Goal: Task Accomplishment & Management: Manage account settings

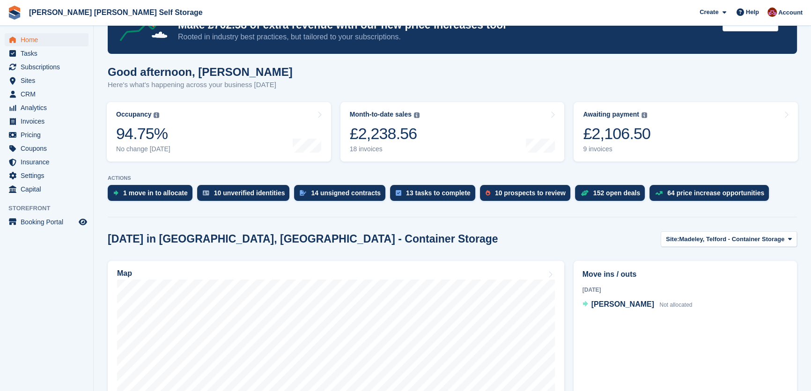
scroll to position [42, 0]
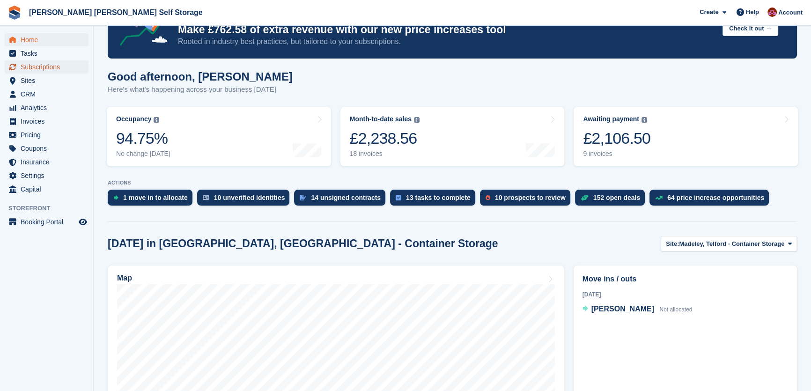
drag, startPoint x: 52, startPoint y: 64, endPoint x: 183, endPoint y: 66, distance: 131.2
click at [52, 64] on span "Subscriptions" at bounding box center [49, 66] width 56 height 13
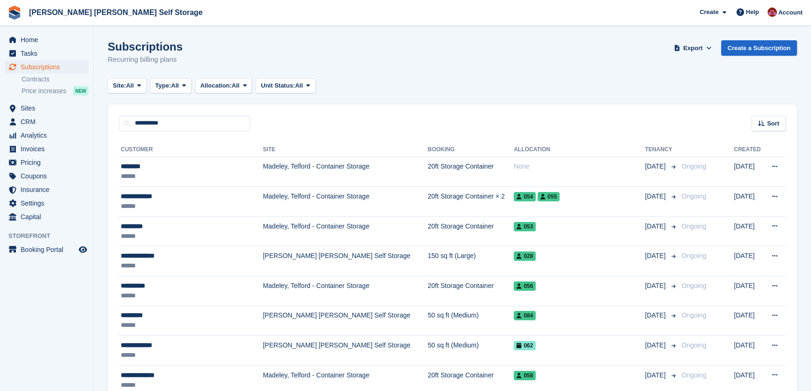
type input "**********"
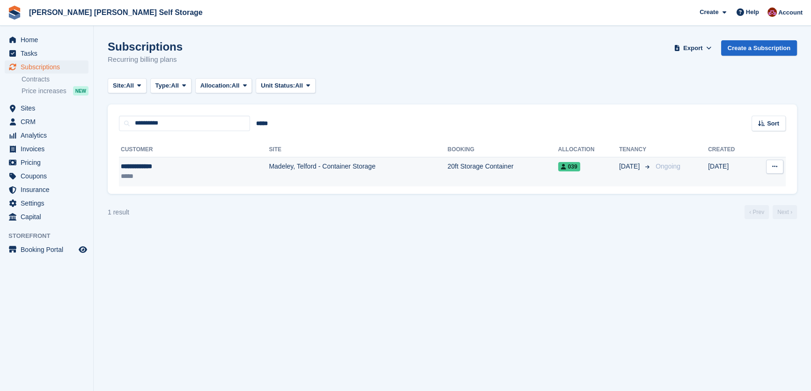
drag, startPoint x: 186, startPoint y: 164, endPoint x: 267, endPoint y: 206, distance: 90.5
click at [186, 166] on div "**********" at bounding box center [165, 167] width 88 height 10
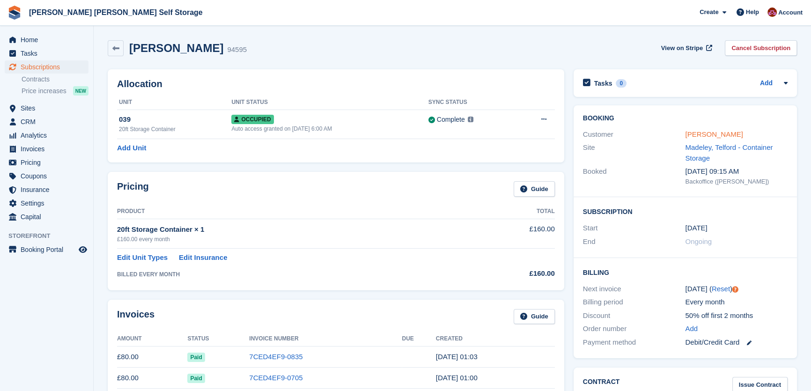
click at [714, 130] on link "Brian Woodley" at bounding box center [714, 134] width 58 height 8
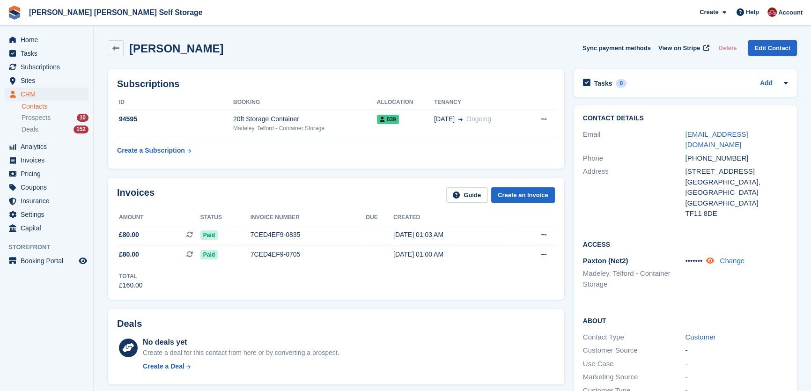
click at [714, 257] on icon at bounding box center [711, 260] width 8 height 7
drag, startPoint x: 684, startPoint y: 239, endPoint x: 699, endPoint y: 244, distance: 15.7
click at [701, 254] on div "Paxton (Net2) Madeley, Telford - Container Storage 5316 Change" at bounding box center [685, 273] width 205 height 39
click at [712, 281] on div "Access Paxton (Net2) Madeley, Telford - Container Storage 5316 Change" at bounding box center [685, 268] width 223 height 76
drag, startPoint x: 779, startPoint y: 135, endPoint x: 688, endPoint y: 134, distance: 91.4
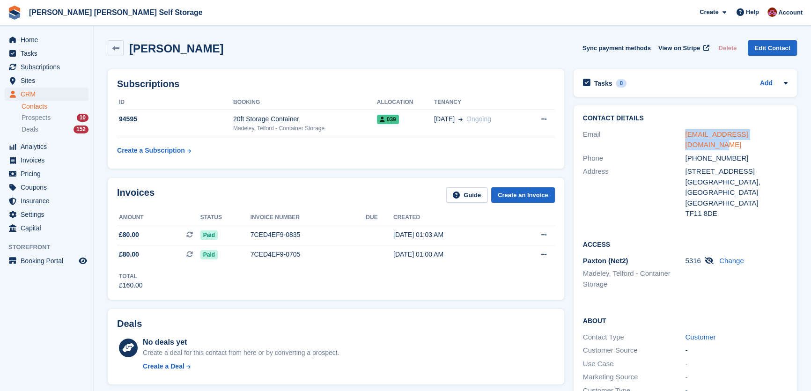
click at [688, 134] on div "woodley475@btinternet.com" at bounding box center [736, 139] width 103 height 21
copy link "woodley475@btinternet.com"
click at [41, 41] on span "Home" at bounding box center [49, 39] width 56 height 13
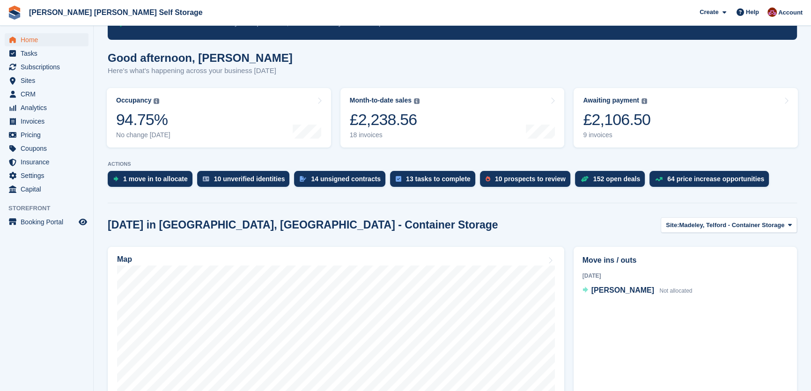
scroll to position [127, 0]
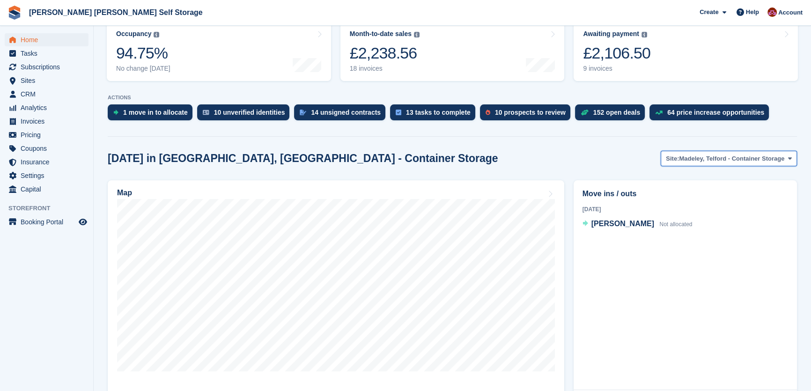
click at [722, 151] on button "Site: Madeley, Telford - Container Storage" at bounding box center [729, 158] width 136 height 15
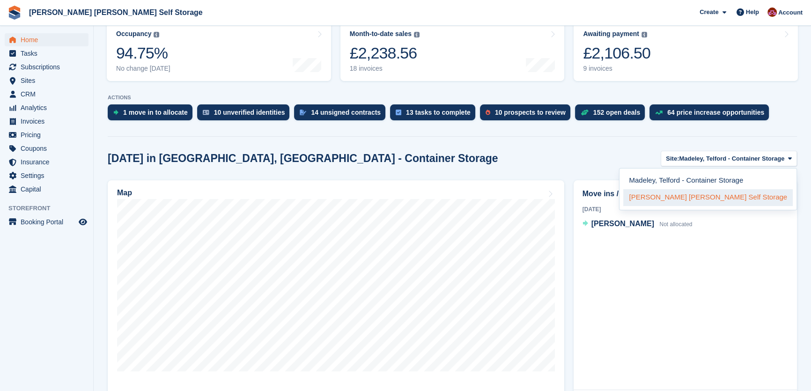
click at [712, 195] on link "[PERSON_NAME] [PERSON_NAME] Self Storage" at bounding box center [709, 197] width 170 height 17
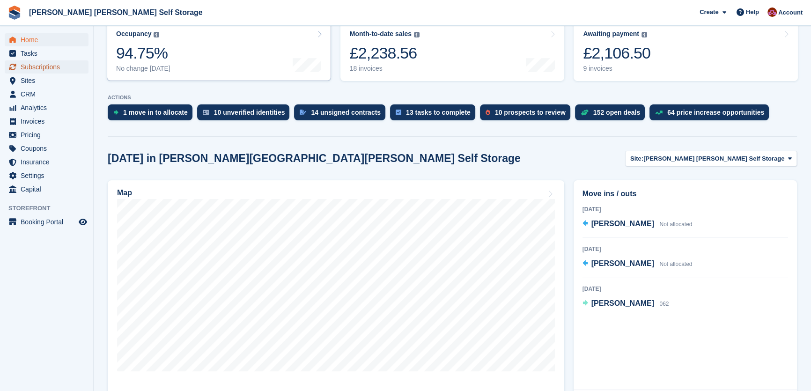
drag, startPoint x: 37, startPoint y: 65, endPoint x: 149, endPoint y: 58, distance: 113.1
click at [37, 65] on span "Subscriptions" at bounding box center [49, 66] width 56 height 13
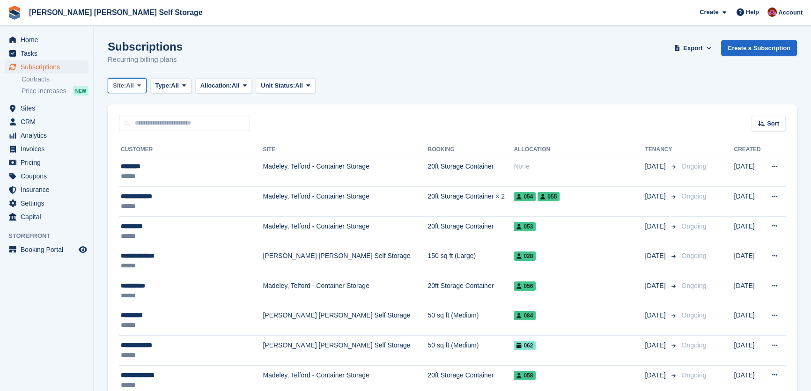
click at [140, 90] on button "Site: All" at bounding box center [127, 85] width 39 height 15
drag, startPoint x: 155, startPoint y: 140, endPoint x: 199, endPoint y: 138, distance: 44.1
click at [155, 140] on link "[PERSON_NAME] [PERSON_NAME] Self Storage" at bounding box center [197, 141] width 170 height 17
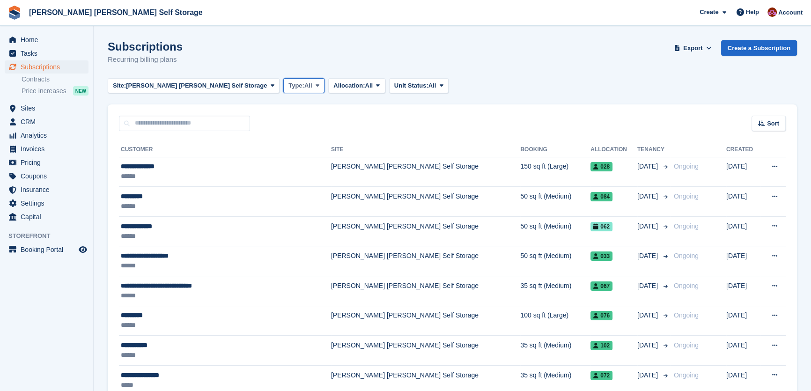
click at [283, 91] on button "Type: All" at bounding box center [303, 85] width 41 height 15
click at [288, 161] on link "Active" at bounding box center [329, 158] width 82 height 17
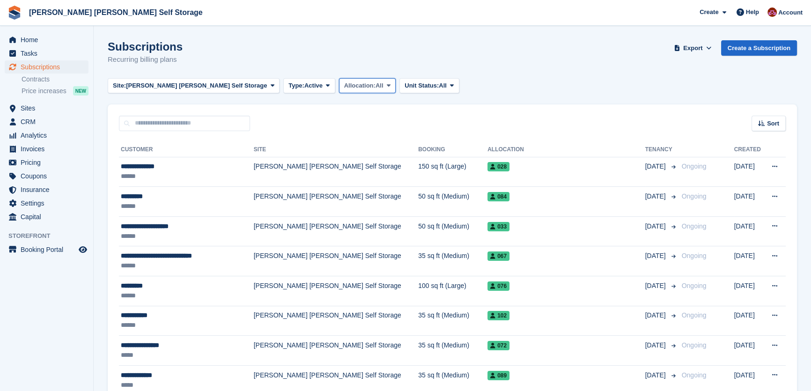
click at [344, 89] on span "Allocation:" at bounding box center [359, 85] width 31 height 9
click at [343, 109] on link "All" at bounding box center [384, 107] width 82 height 17
click at [387, 87] on icon at bounding box center [389, 85] width 4 height 6
click at [343, 109] on link "All" at bounding box center [384, 107] width 82 height 17
click at [400, 92] on button "Unit Status: All" at bounding box center [430, 85] width 60 height 15
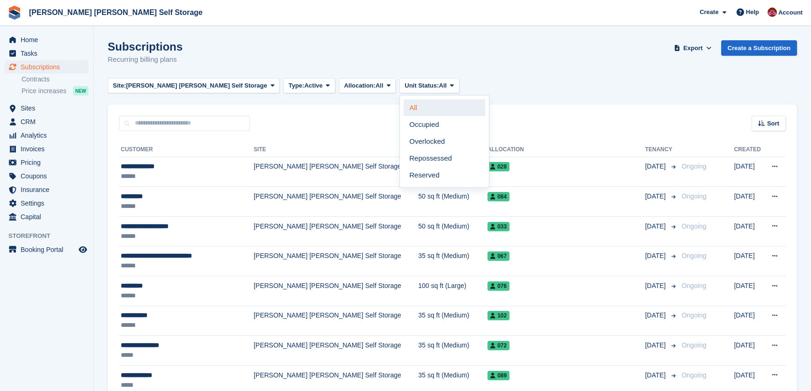
click at [404, 107] on link "All" at bounding box center [445, 107] width 82 height 17
click at [405, 83] on span "Unit Status:" at bounding box center [422, 85] width 34 height 9
click at [781, 124] on div "Sort" at bounding box center [769, 123] width 34 height 15
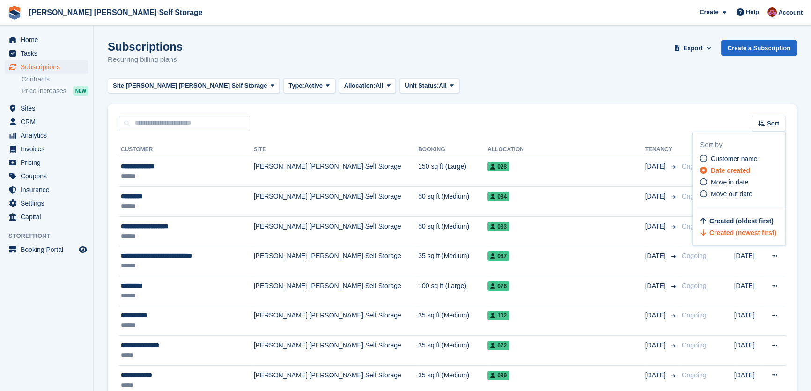
drag, startPoint x: 714, startPoint y: 182, endPoint x: 722, endPoint y: 181, distance: 7.6
click at [715, 182] on span "Move in date" at bounding box center [729, 182] width 37 height 7
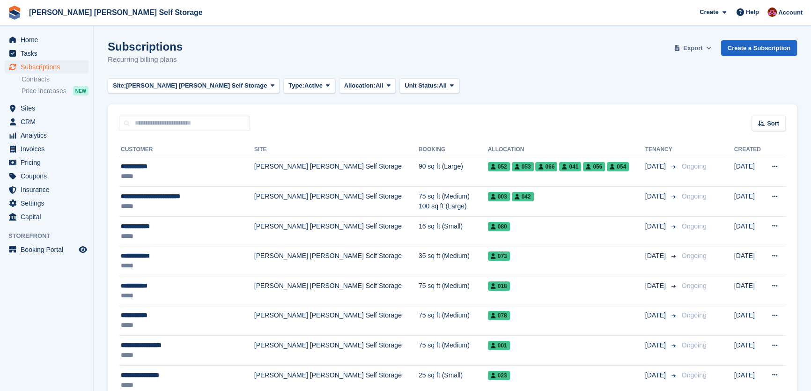
click at [703, 48] on span "Export" at bounding box center [693, 48] width 19 height 9
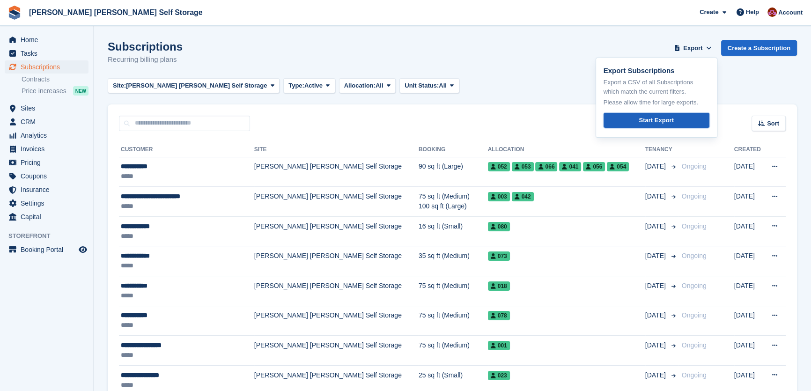
click at [667, 119] on div "Start Export" at bounding box center [656, 120] width 35 height 9
click at [567, 66] on div "Subscriptions Recurring billing plans Export Export Subscriptions Export a CSV …" at bounding box center [453, 58] width 690 height 36
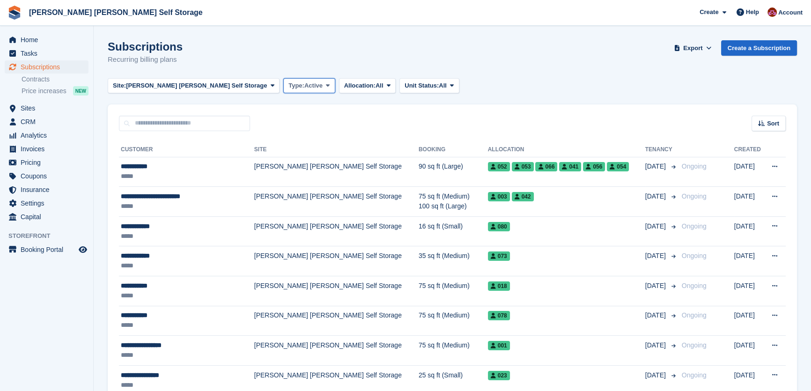
click at [305, 89] on span "Active" at bounding box center [314, 85] width 18 height 9
click at [288, 111] on link "All" at bounding box center [329, 107] width 82 height 17
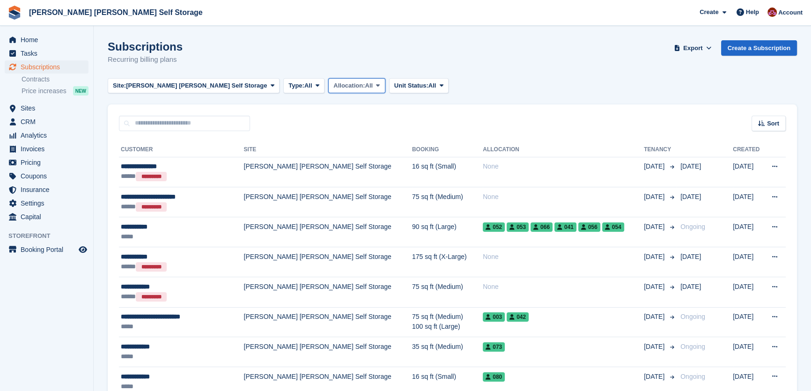
click at [334, 89] on span "Allocation:" at bounding box center [349, 85] width 31 height 9
click at [468, 72] on div "Subscriptions Recurring billing plans Export Export Subscriptions Export a CSV …" at bounding box center [453, 58] width 690 height 36
click at [703, 52] on span "Export" at bounding box center [693, 48] width 19 height 9
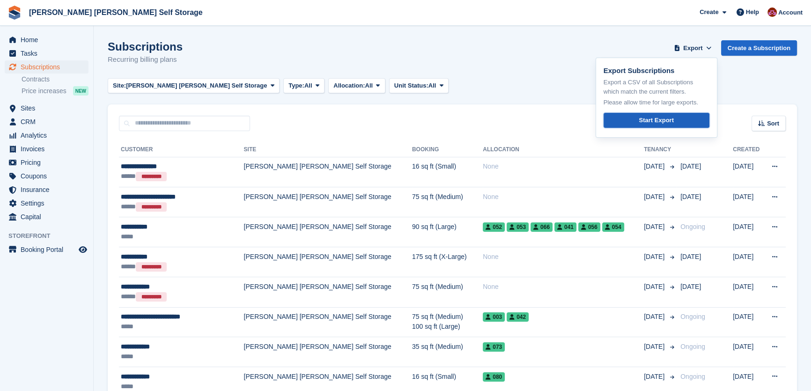
click at [668, 119] on div "Start Export" at bounding box center [656, 120] width 35 height 9
click at [542, 64] on div "Subscriptions Recurring billing plans Export Export Subscriptions Export a CSV …" at bounding box center [453, 58] width 690 height 36
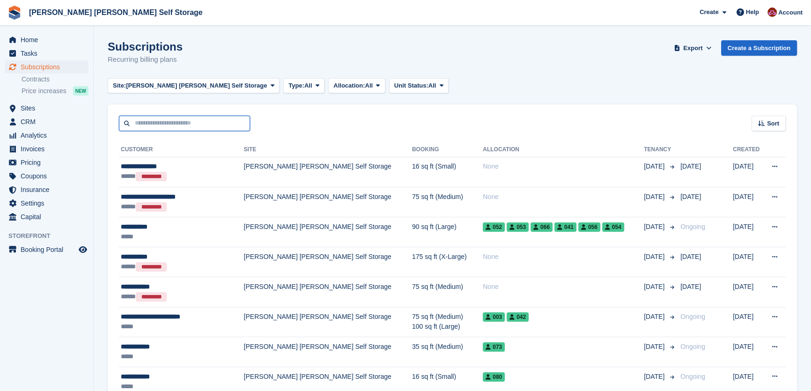
click at [210, 127] on input "text" at bounding box center [184, 123] width 131 height 15
type input "****"
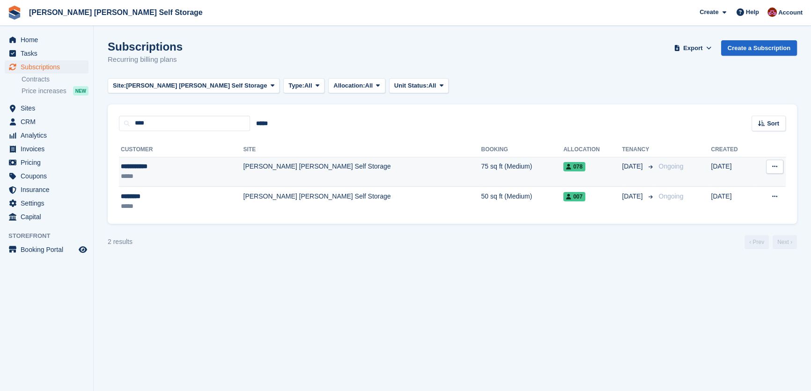
click at [301, 173] on td "[PERSON_NAME] [PERSON_NAME] Self Storage" at bounding box center [362, 172] width 238 height 30
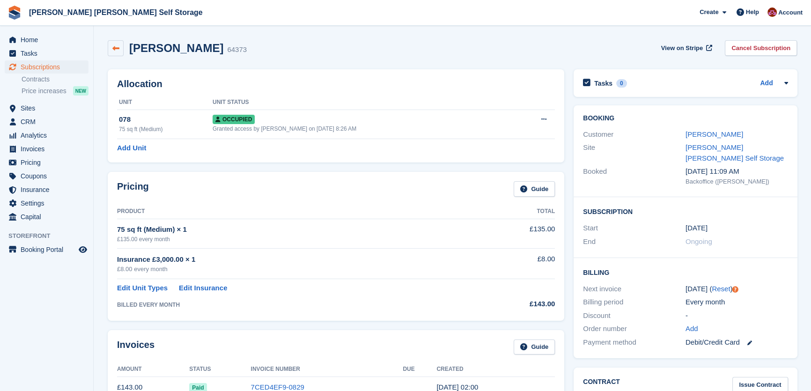
click at [114, 51] on icon at bounding box center [115, 48] width 7 height 7
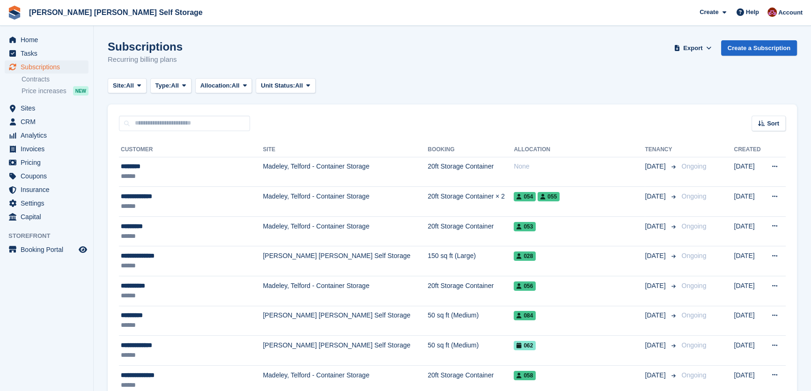
click at [157, 114] on div "Sort Sort by Customer name Date created Move in date Move out date Created (old…" at bounding box center [453, 117] width 690 height 27
click at [162, 123] on input "text" at bounding box center [184, 123] width 131 height 15
type input "****"
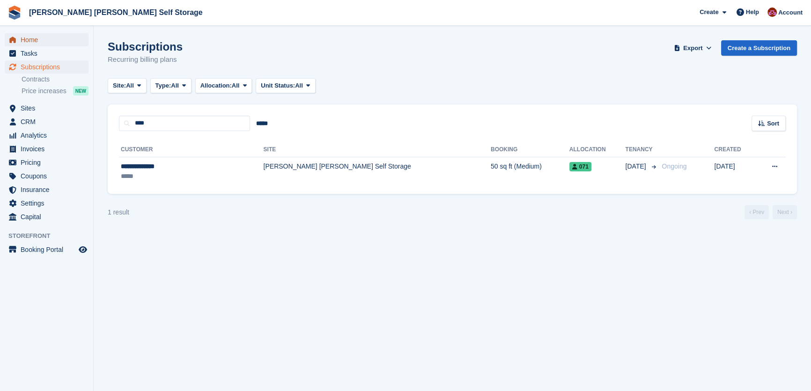
click at [35, 40] on span "Home" at bounding box center [49, 39] width 56 height 13
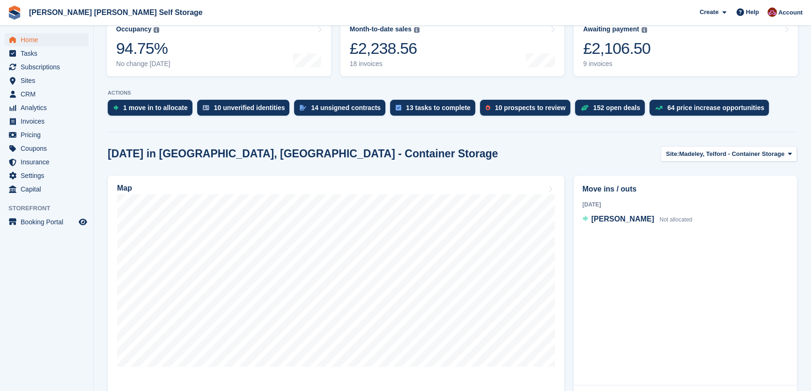
scroll to position [170, 0]
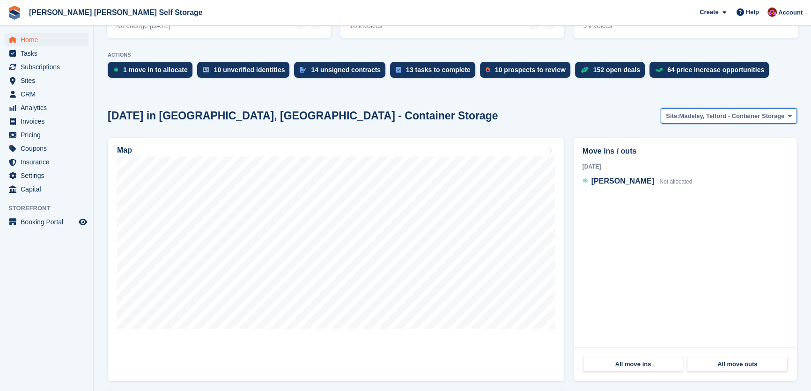
click at [684, 112] on span "Madeley, Telford - Container Storage" at bounding box center [731, 116] width 105 height 9
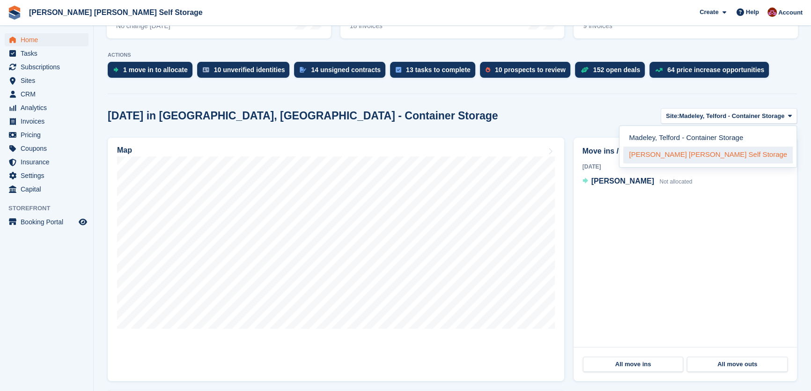
click at [717, 150] on link "[PERSON_NAME] [PERSON_NAME] Self Storage" at bounding box center [709, 155] width 170 height 17
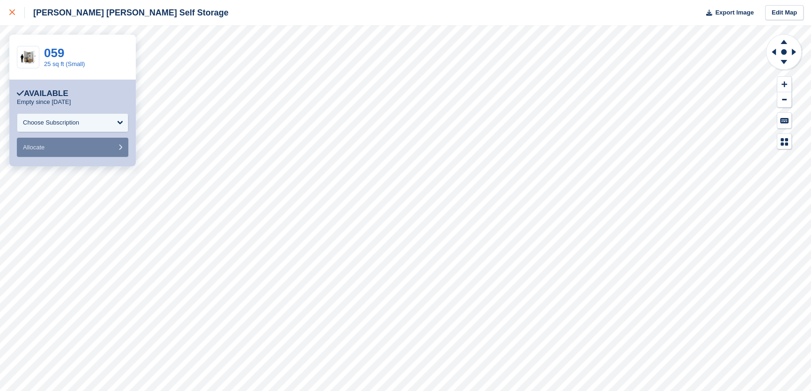
click at [13, 11] on icon at bounding box center [12, 12] width 6 height 6
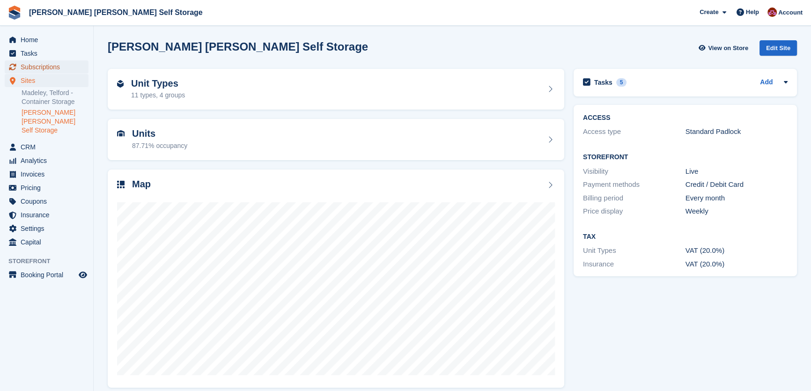
click at [51, 67] on span "Subscriptions" at bounding box center [49, 66] width 56 height 13
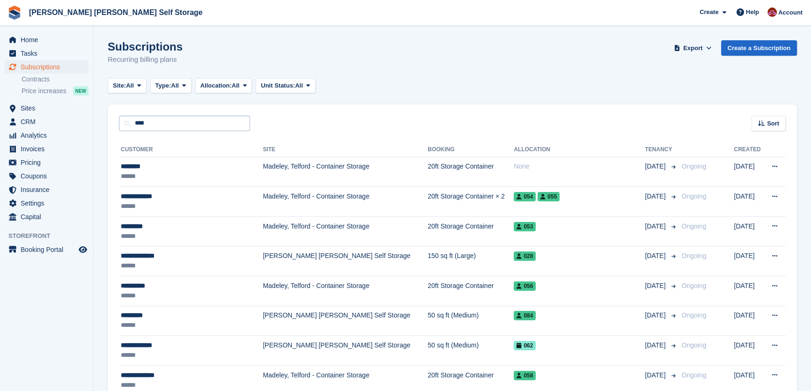
type input "****"
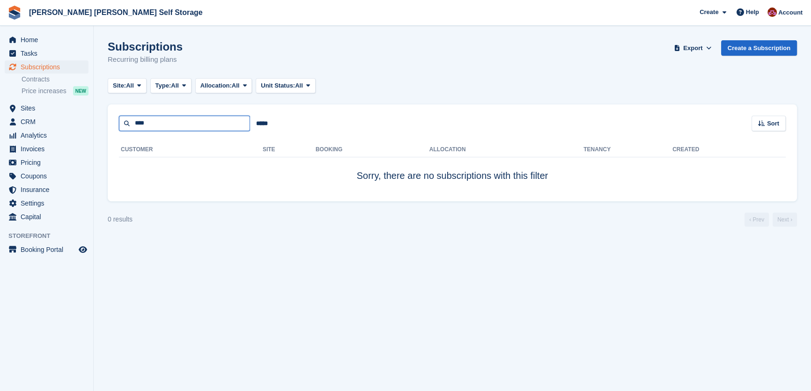
click at [160, 119] on input "****" at bounding box center [184, 123] width 131 height 15
type input "*****"
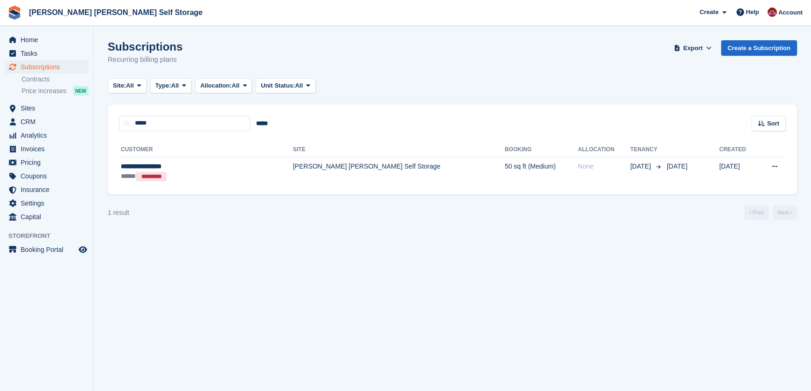
drag, startPoint x: 244, startPoint y: 178, endPoint x: 260, endPoint y: 189, distance: 19.5
click at [293, 178] on td "[PERSON_NAME] [PERSON_NAME] Self Storage" at bounding box center [399, 172] width 212 height 30
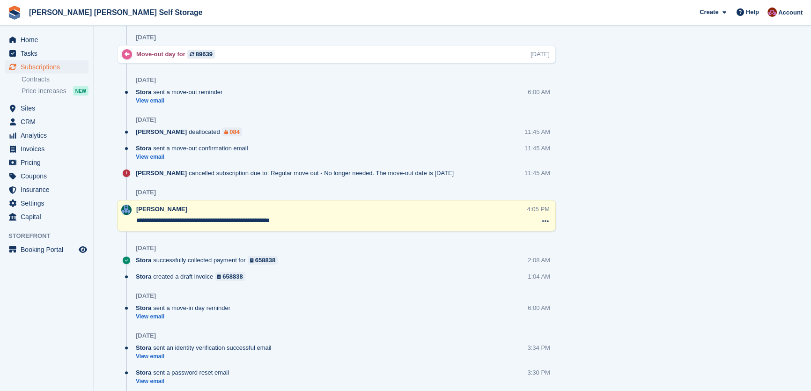
scroll to position [619, 0]
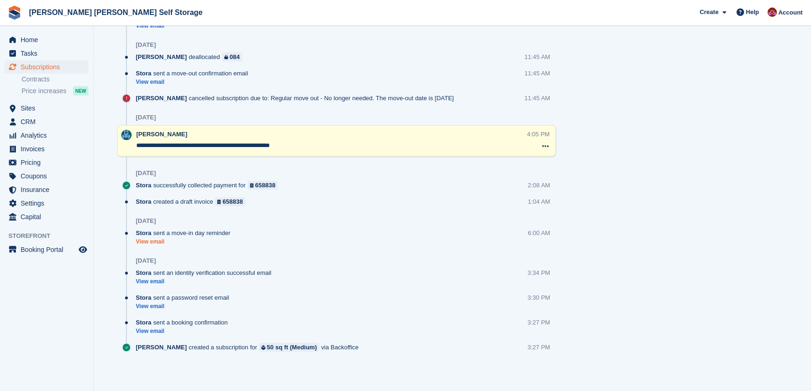
click at [157, 241] on link "View email" at bounding box center [185, 242] width 99 height 8
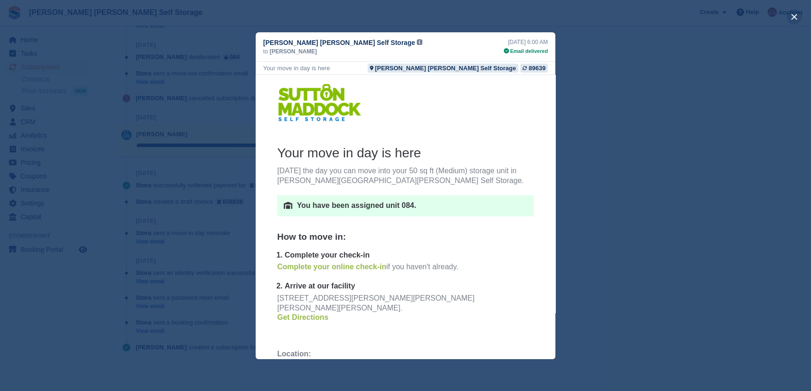
drag, startPoint x: 799, startPoint y: 15, endPoint x: 754, endPoint y: 66, distance: 68.0
click at [799, 15] on button "close" at bounding box center [794, 16] width 15 height 15
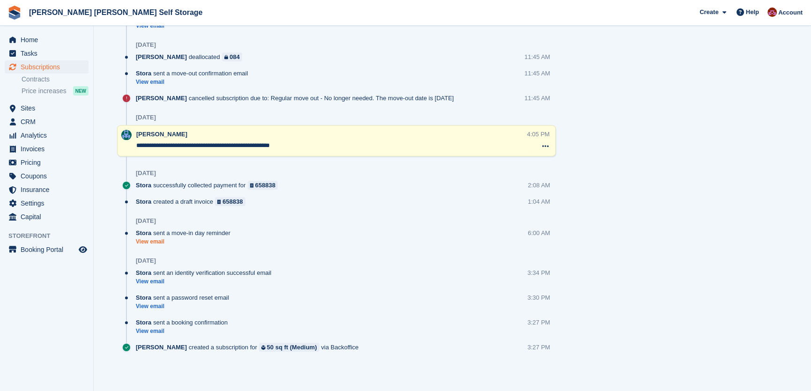
click at [152, 240] on link "View email" at bounding box center [185, 242] width 99 height 8
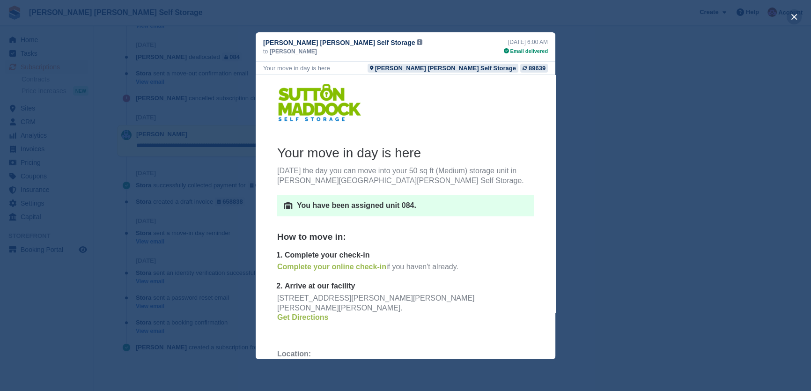
click at [792, 17] on button "close" at bounding box center [794, 16] width 15 height 15
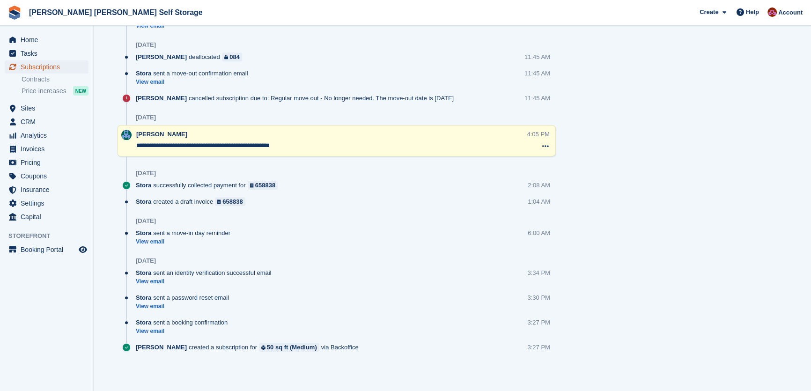
click at [46, 64] on span "Subscriptions" at bounding box center [49, 66] width 56 height 13
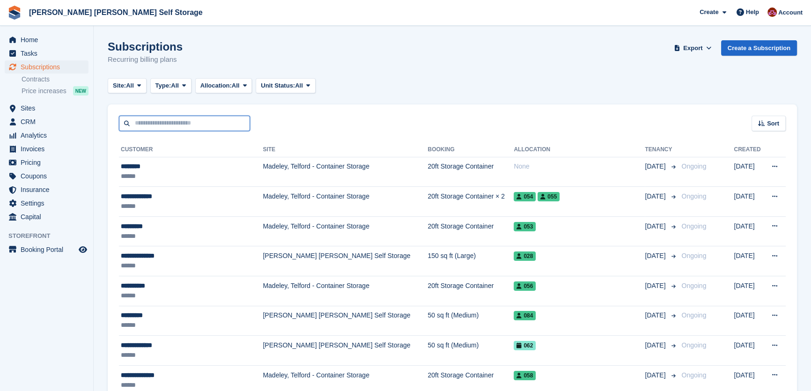
click at [152, 122] on input "text" at bounding box center [184, 123] width 131 height 15
type input "****"
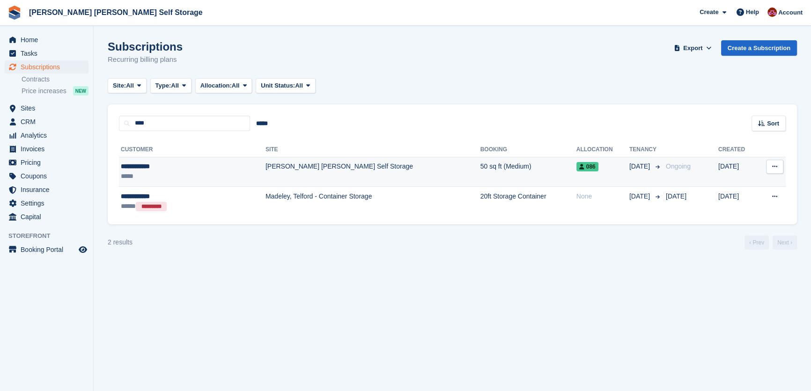
click at [383, 174] on td "[PERSON_NAME] [PERSON_NAME] Self Storage" at bounding box center [373, 172] width 215 height 30
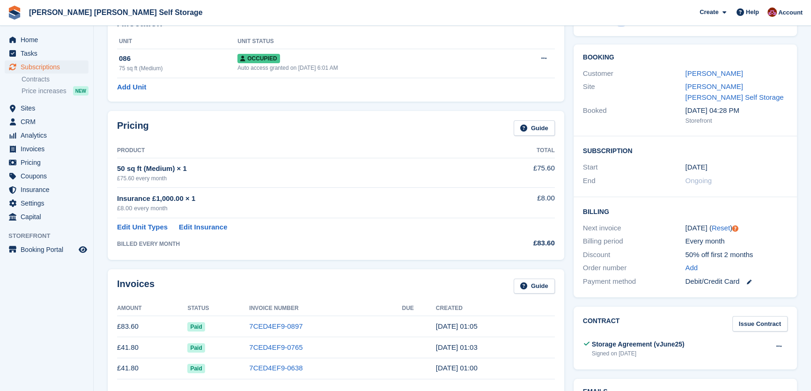
scroll to position [2, 0]
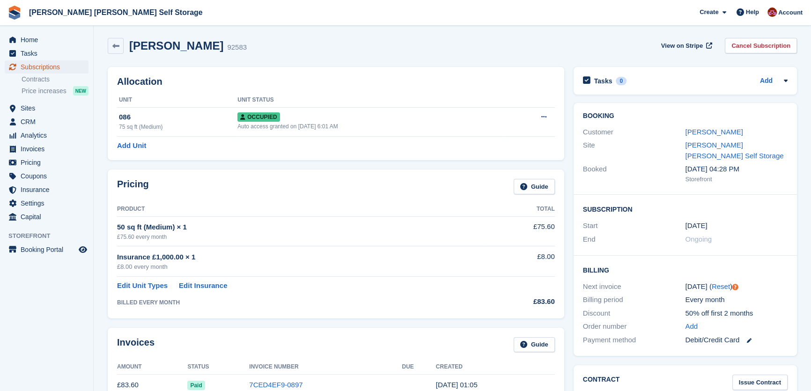
click at [42, 67] on span "Subscriptions" at bounding box center [49, 66] width 56 height 13
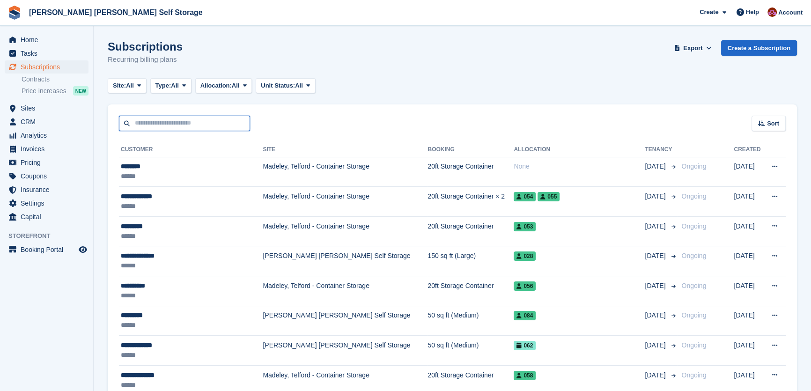
click at [133, 122] on input "text" at bounding box center [184, 123] width 131 height 15
type input "****"
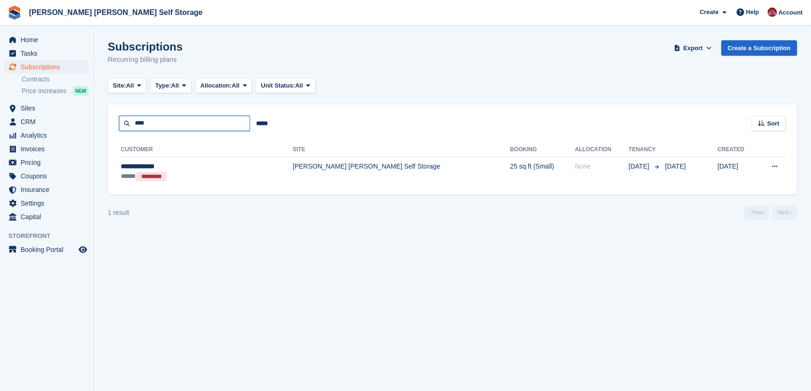
click at [172, 121] on input "****" at bounding box center [184, 123] width 131 height 15
drag, startPoint x: 172, startPoint y: 121, endPoint x: 132, endPoint y: 121, distance: 39.8
click at [132, 121] on input "****" at bounding box center [184, 123] width 131 height 15
type input "*******"
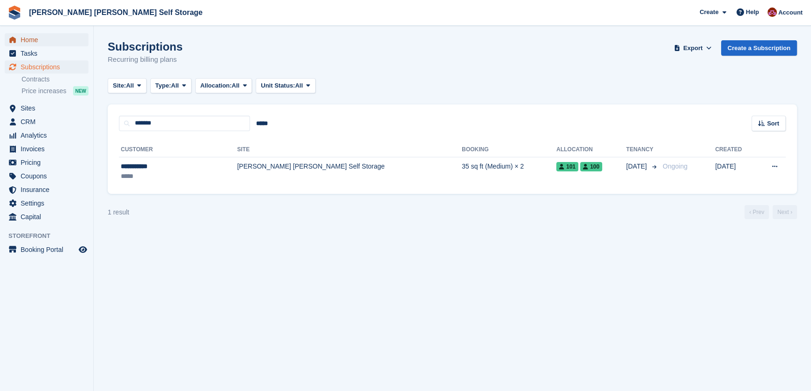
click at [39, 42] on span "Home" at bounding box center [49, 39] width 56 height 13
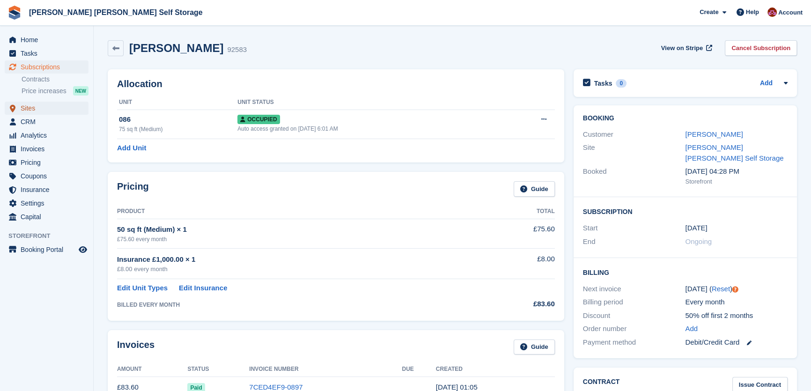
click at [34, 110] on span "Sites" at bounding box center [49, 108] width 56 height 13
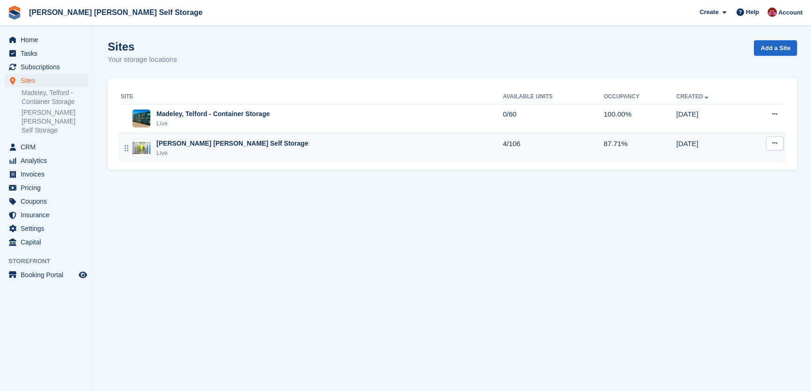
click at [203, 150] on div "Live" at bounding box center [232, 153] width 152 height 9
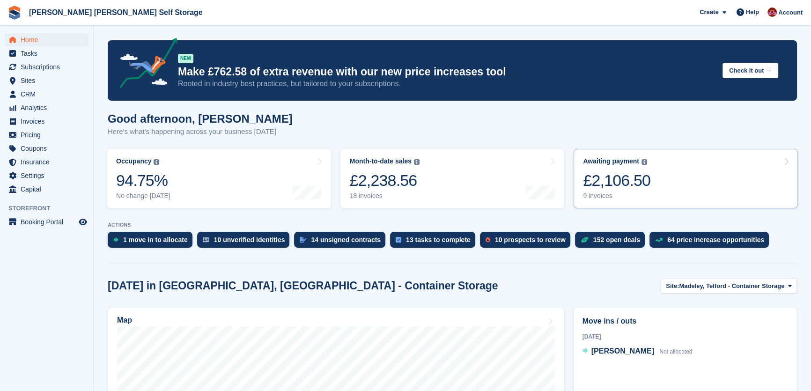
click at [620, 181] on div "£2,106.50" at bounding box center [616, 180] width 67 height 19
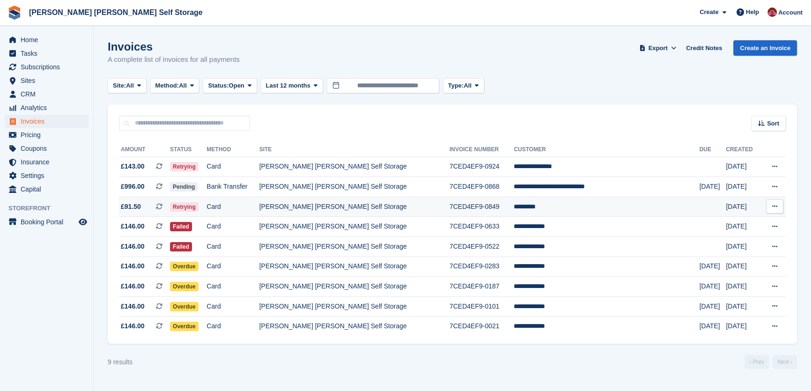
click at [480, 205] on td "7CED4EF9-0849" at bounding box center [482, 207] width 64 height 20
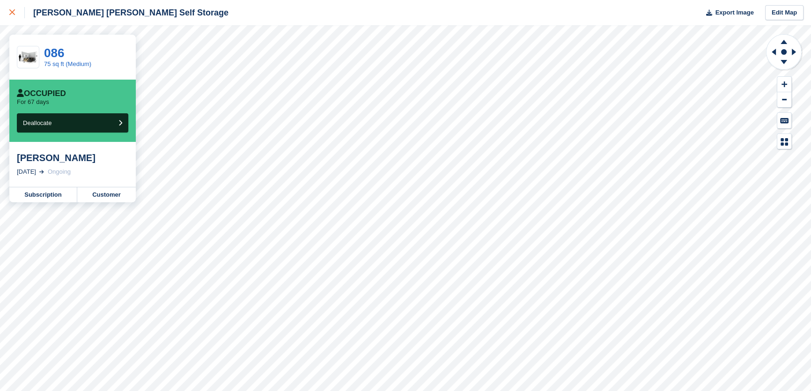
click at [12, 15] on icon at bounding box center [12, 12] width 6 height 6
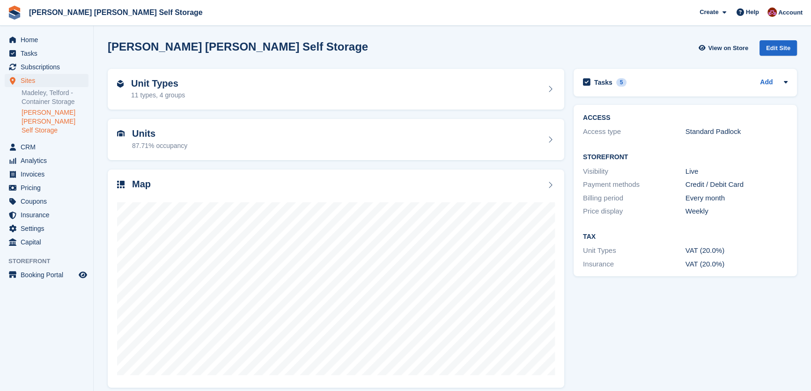
click at [28, 119] on link "[PERSON_NAME] [PERSON_NAME] Self Storage" at bounding box center [55, 121] width 67 height 27
click at [42, 222] on span "Settings" at bounding box center [49, 228] width 56 height 13
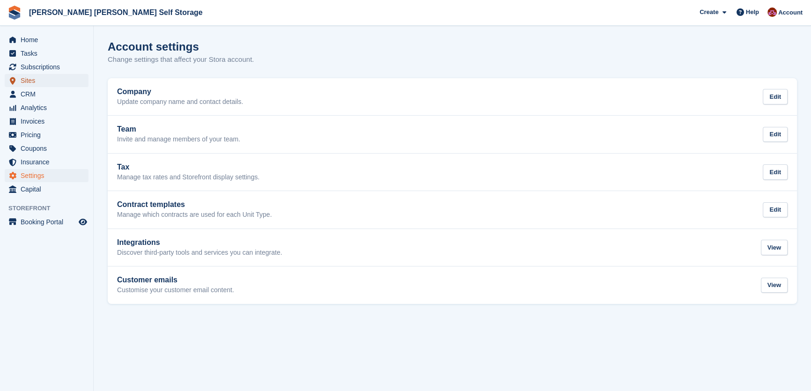
click at [40, 84] on span "Sites" at bounding box center [49, 80] width 56 height 13
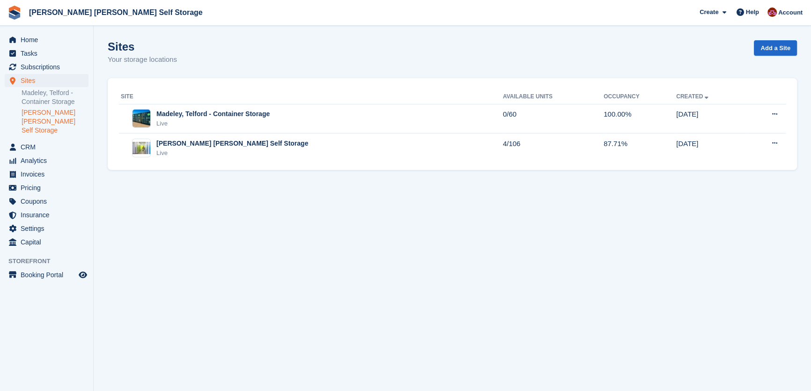
click at [47, 115] on link "[PERSON_NAME] [PERSON_NAME] Self Storage" at bounding box center [55, 121] width 67 height 27
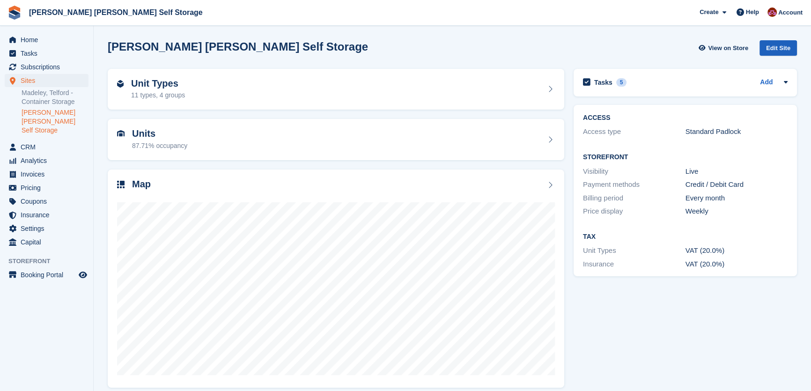
click at [781, 47] on div "Edit Site" at bounding box center [778, 47] width 37 height 15
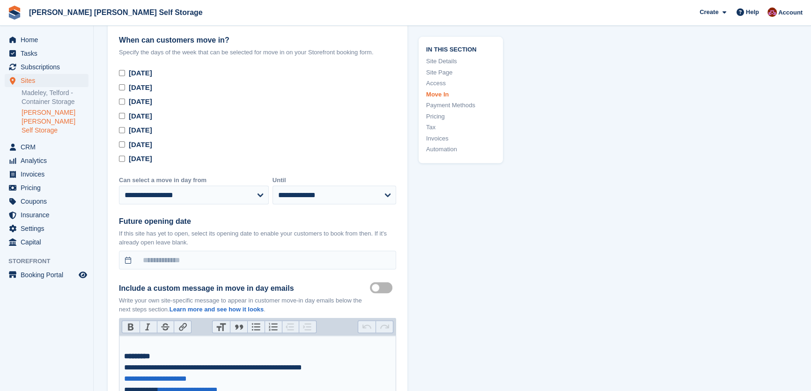
scroll to position [2427, 0]
click at [375, 186] on select "**********" at bounding box center [335, 195] width 124 height 19
select select "**"
click at [273, 186] on select "**********" at bounding box center [335, 195] width 124 height 19
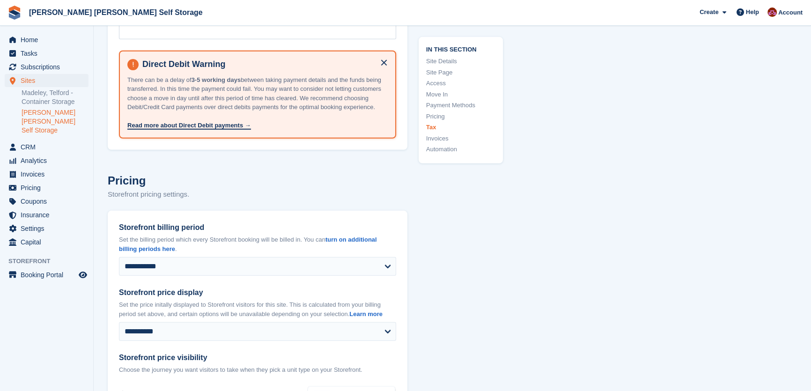
scroll to position [4318, 0]
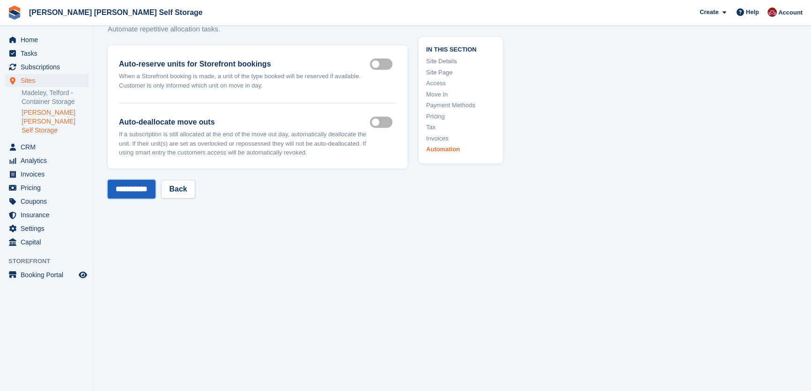
click at [146, 180] on input "**********" at bounding box center [132, 189] width 48 height 19
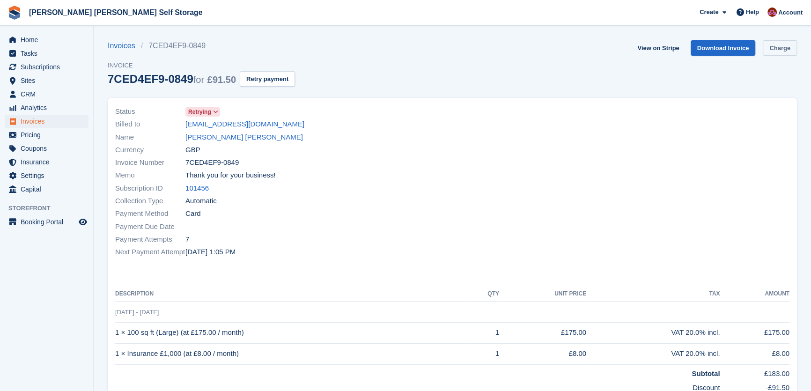
click at [776, 47] on link "Charge" at bounding box center [780, 47] width 34 height 15
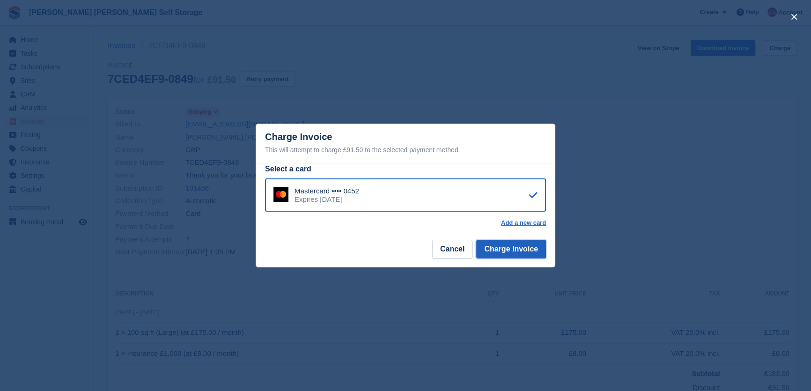
click at [529, 251] on button "Charge Invoice" at bounding box center [511, 249] width 70 height 19
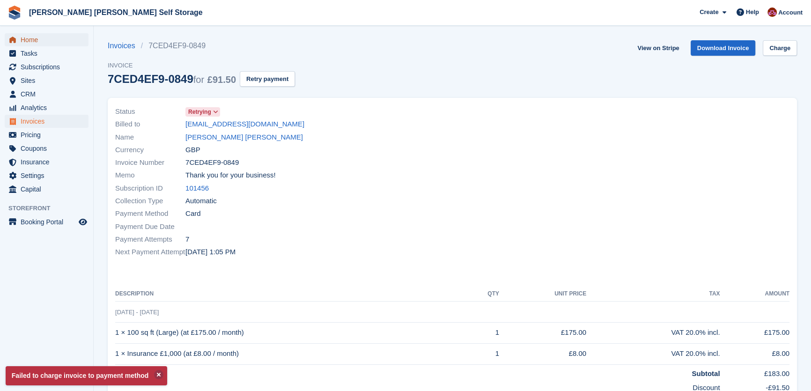
click at [40, 37] on span "Home" at bounding box center [49, 39] width 56 height 13
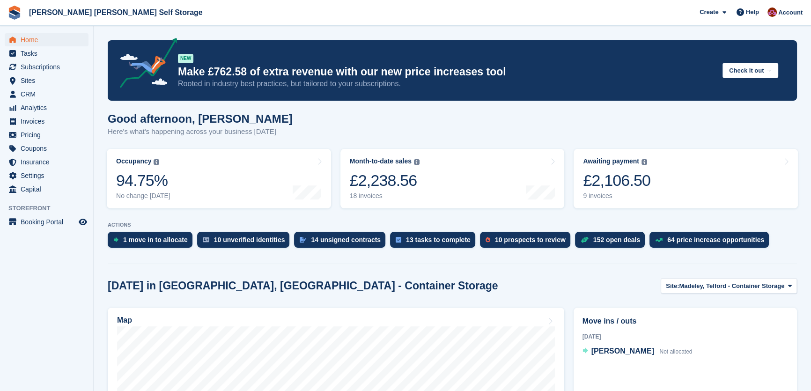
scroll to position [170, 0]
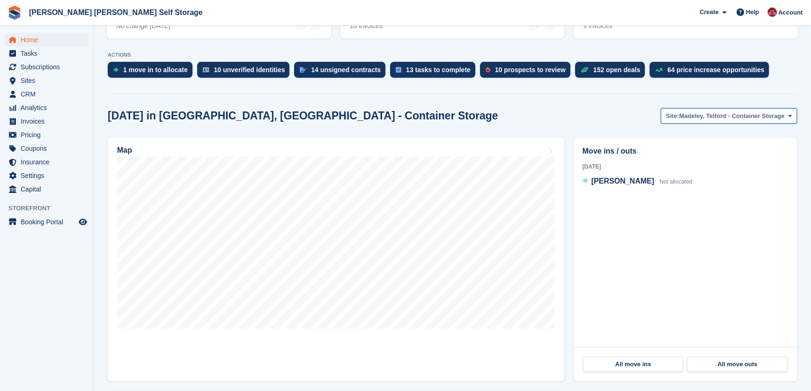
click at [699, 118] on span "Madeley, Telford - Container Storage" at bounding box center [731, 116] width 105 height 9
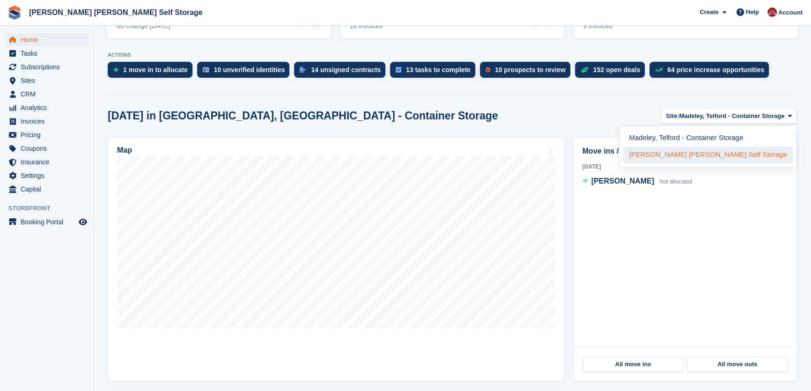
drag, startPoint x: 686, startPoint y: 157, endPoint x: 680, endPoint y: 157, distance: 6.6
click at [686, 157] on link "[PERSON_NAME] [PERSON_NAME] Self Storage" at bounding box center [709, 155] width 170 height 17
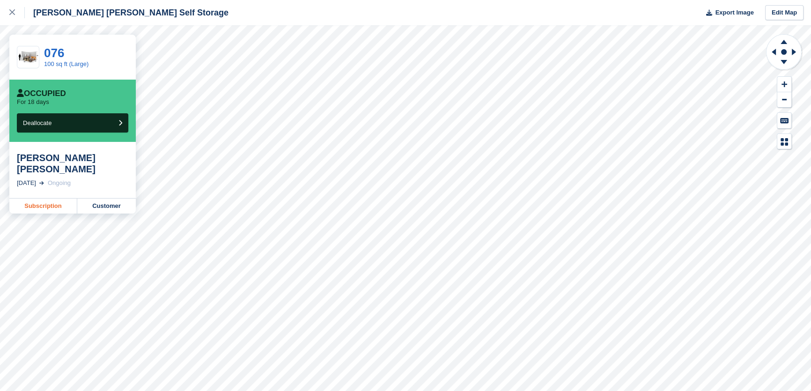
click at [48, 199] on link "Subscription" at bounding box center [43, 206] width 68 height 15
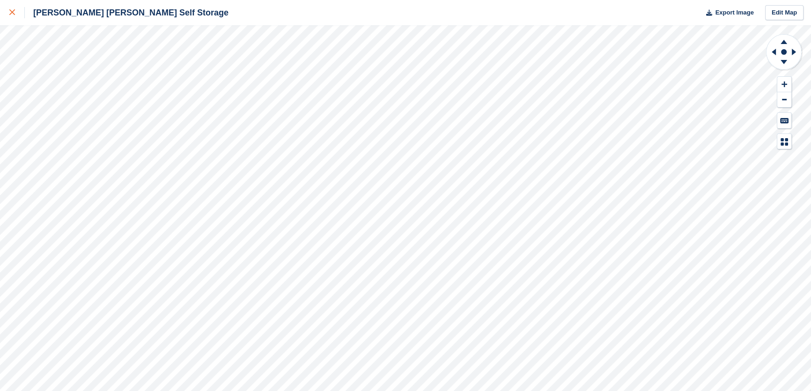
click at [12, 14] on icon at bounding box center [12, 12] width 6 height 6
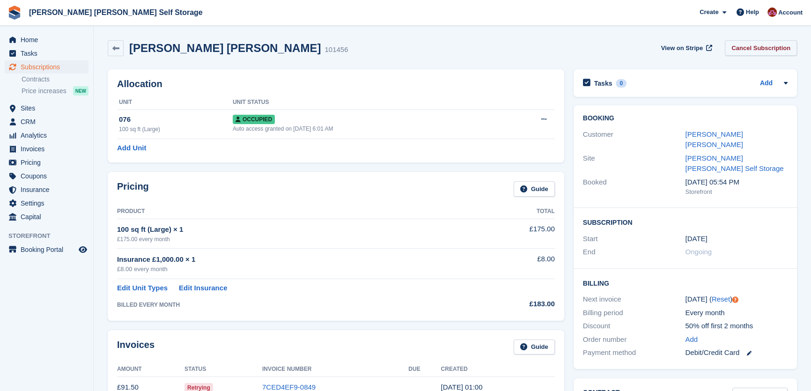
click at [760, 45] on link "Cancel Subscription" at bounding box center [761, 47] width 72 height 15
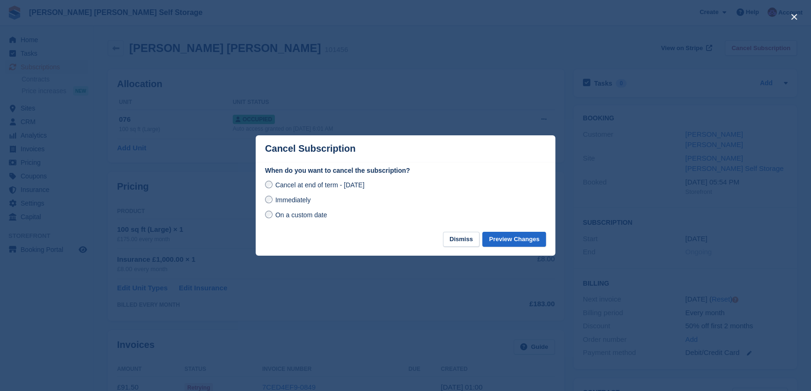
click at [277, 201] on span "Immediately" at bounding box center [292, 199] width 35 height 7
click at [512, 238] on button "Preview Changes" at bounding box center [515, 239] width 64 height 15
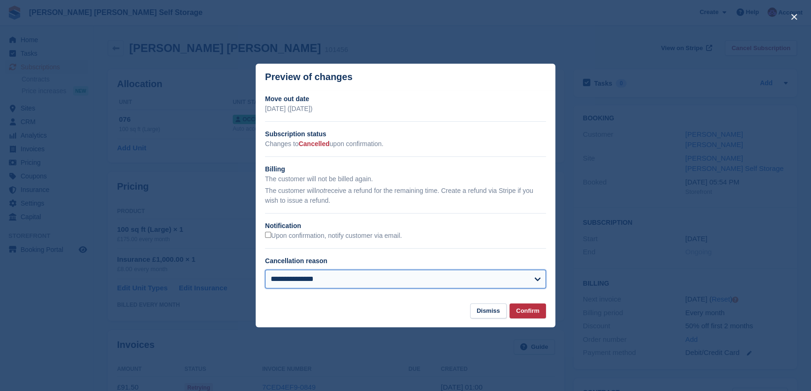
click at [334, 283] on select "**********" at bounding box center [405, 279] width 281 height 19
select select "*******"
click at [265, 271] on select "**********" at bounding box center [405, 279] width 281 height 19
click at [521, 314] on button "Confirm" at bounding box center [528, 311] width 37 height 15
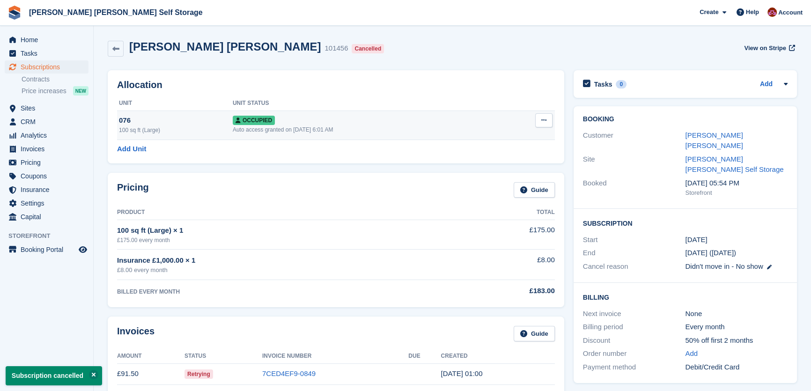
click at [540, 120] on button at bounding box center [544, 120] width 17 height 14
click at [480, 168] on p "Deallocate" at bounding box center [508, 171] width 82 height 12
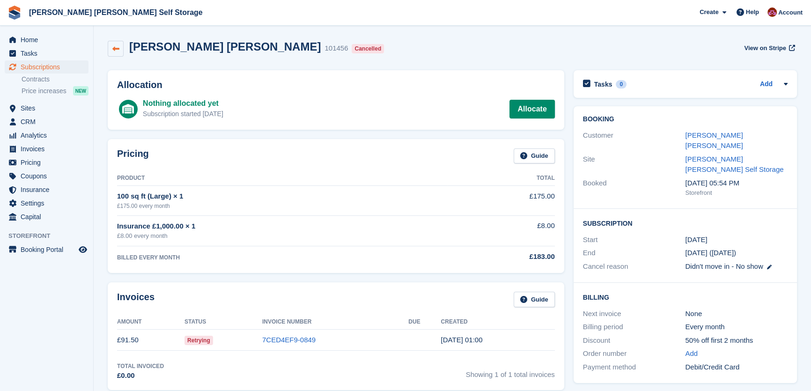
click at [120, 48] on link at bounding box center [116, 49] width 16 height 16
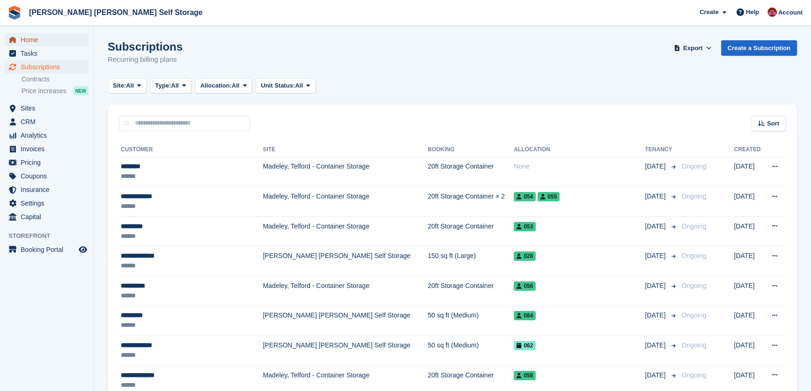
click at [33, 39] on span "Home" at bounding box center [49, 39] width 56 height 13
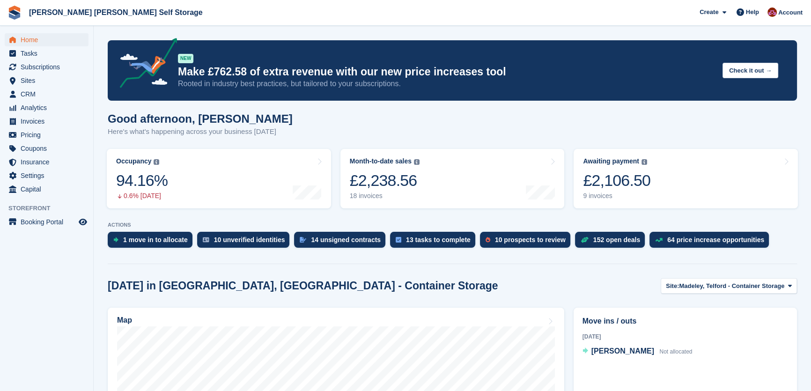
scroll to position [170, 0]
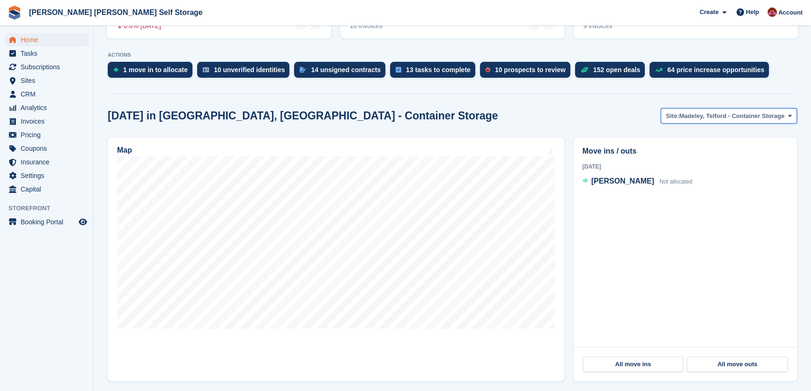
drag, startPoint x: 698, startPoint y: 118, endPoint x: 694, endPoint y: 136, distance: 18.2
click at [698, 118] on span "Madeley, Telford - Container Storage" at bounding box center [731, 116] width 105 height 9
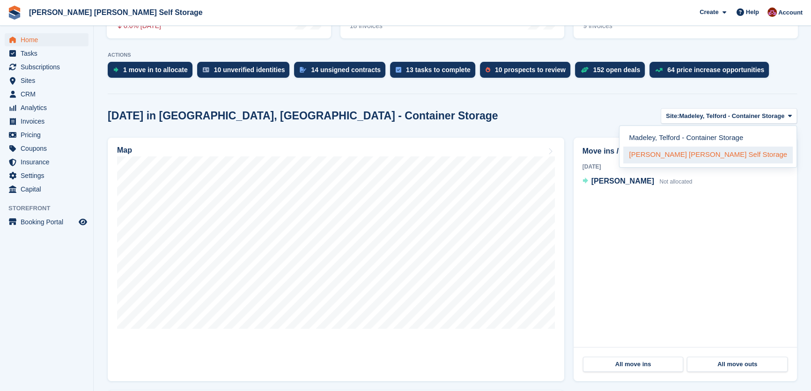
click at [691, 156] on link "[PERSON_NAME] [PERSON_NAME] Self Storage" at bounding box center [709, 155] width 170 height 17
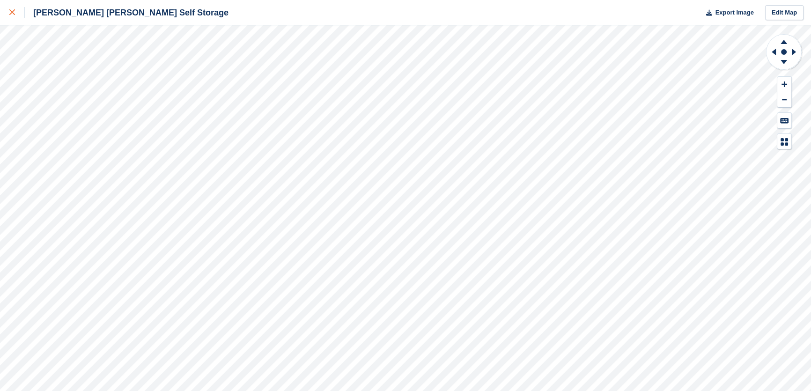
click at [14, 10] on icon at bounding box center [12, 12] width 6 height 6
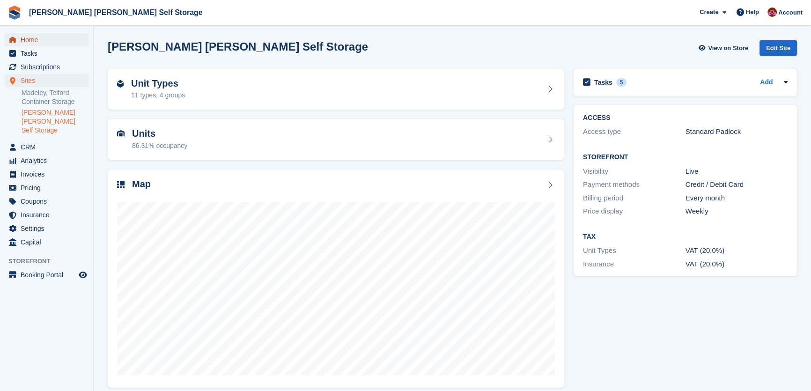
drag, startPoint x: 37, startPoint y: 42, endPoint x: 90, endPoint y: 50, distance: 53.1
click at [37, 41] on span "Home" at bounding box center [49, 39] width 56 height 13
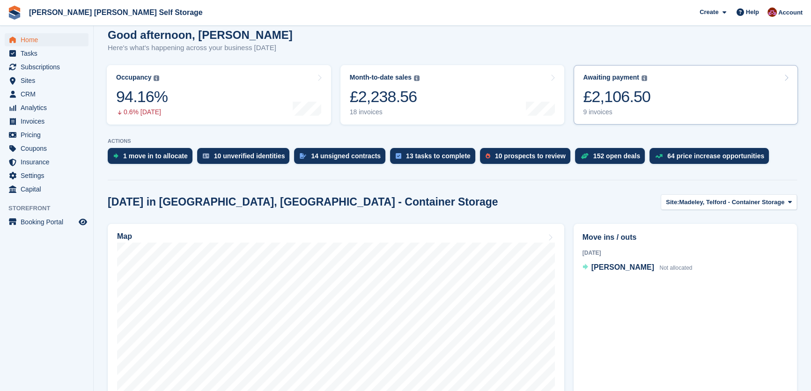
scroll to position [42, 0]
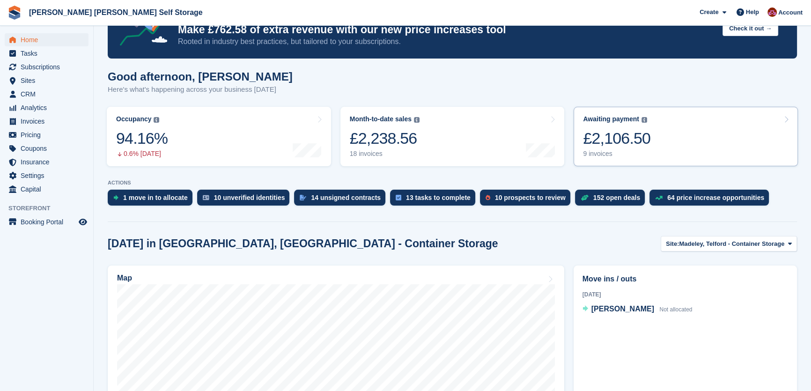
click at [634, 135] on div "£2,106.50" at bounding box center [616, 138] width 67 height 19
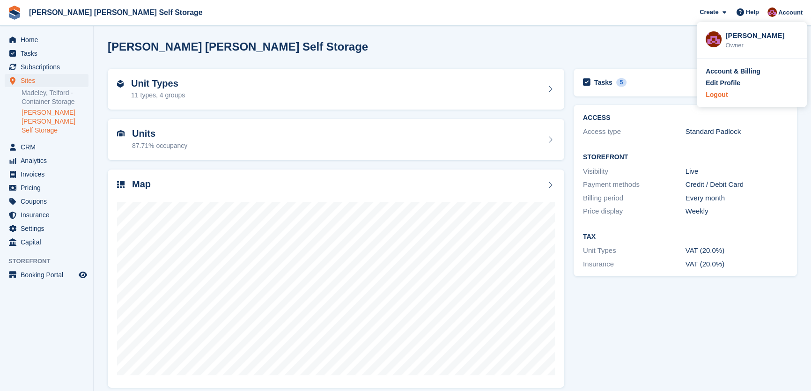
click at [711, 97] on div "Logout" at bounding box center [717, 95] width 22 height 10
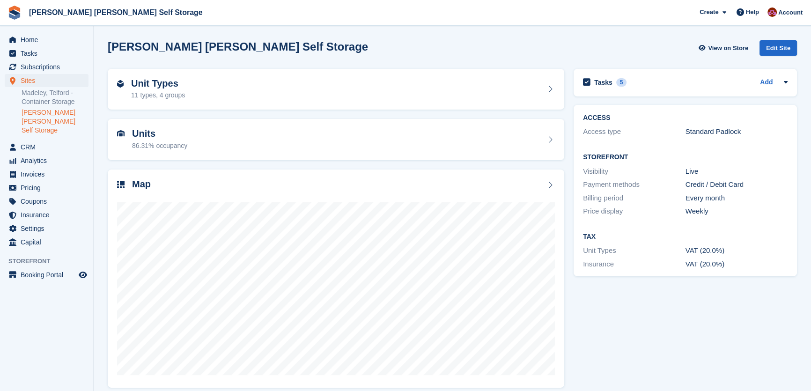
click at [777, 9] on img at bounding box center [772, 11] width 9 height 9
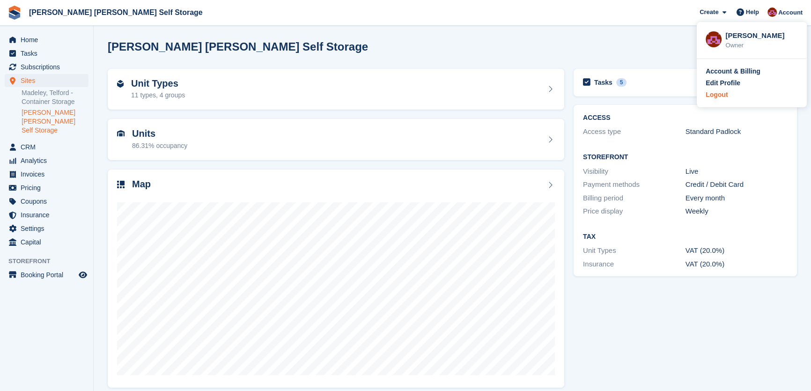
click at [716, 96] on div "Logout" at bounding box center [717, 95] width 22 height 10
